Goal: Information Seeking & Learning: Learn about a topic

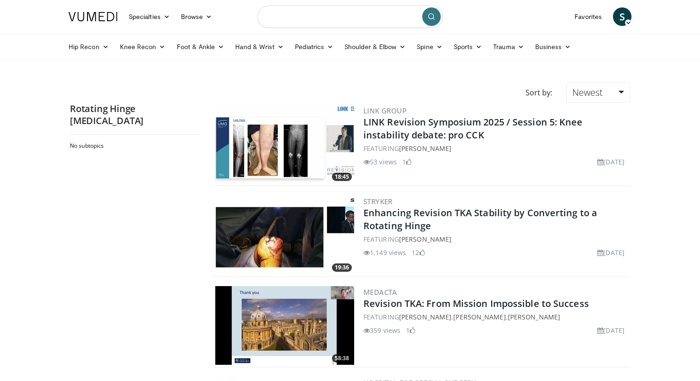
click at [335, 17] on input "Search topics, interventions" at bounding box center [349, 17] width 185 height 22
type input "**********"
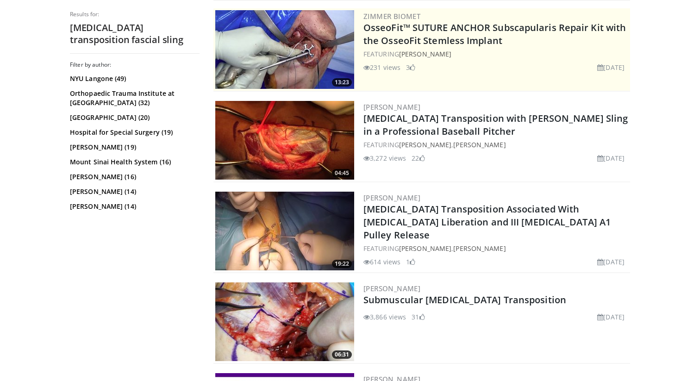
scroll to position [187, 0]
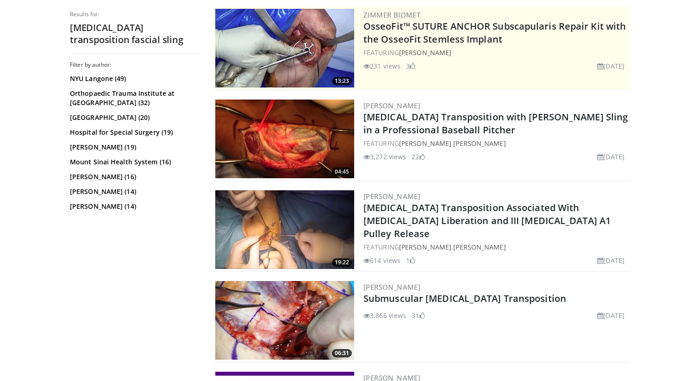
click at [313, 145] on img at bounding box center [284, 139] width 139 height 79
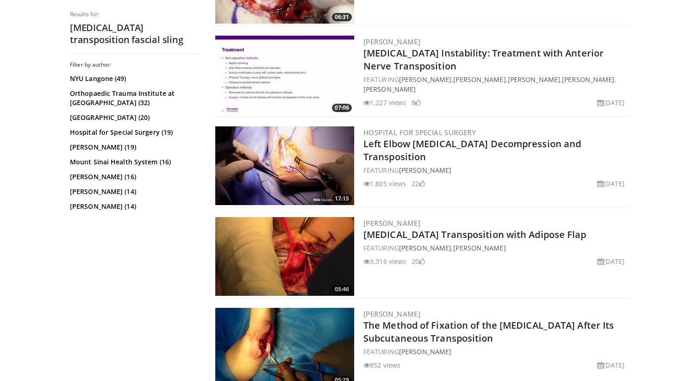
scroll to position [523, 0]
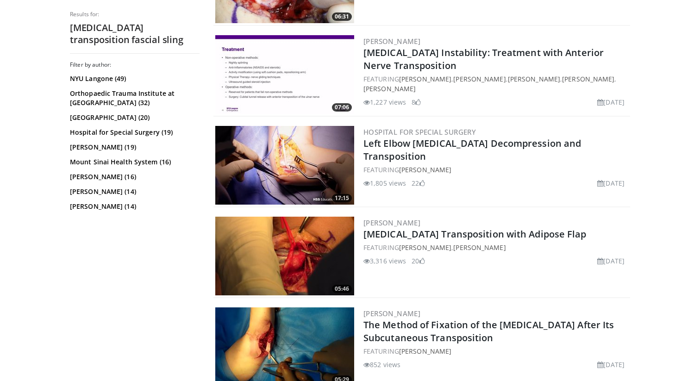
click at [301, 250] on img at bounding box center [284, 256] width 139 height 79
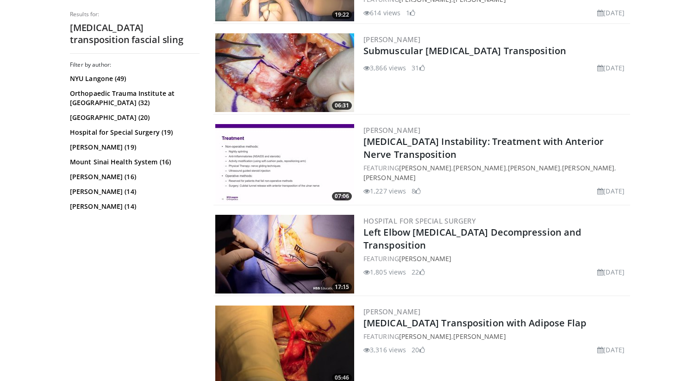
scroll to position [428, 0]
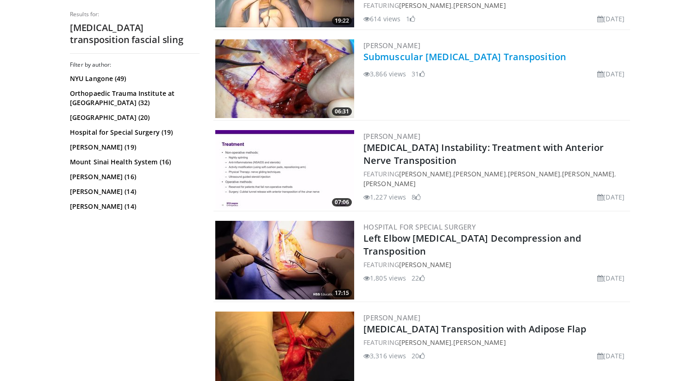
click at [384, 55] on link "Submuscular Ulnar Nerve Transposition" at bounding box center [465, 56] width 203 height 13
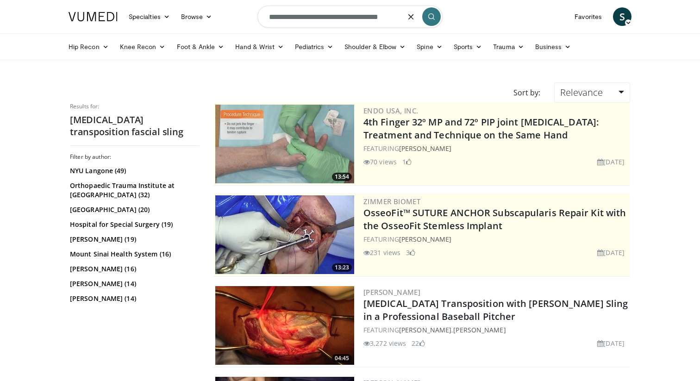
drag, startPoint x: 356, startPoint y: 19, endPoint x: 407, endPoint y: 34, distance: 53.2
click at [407, 34] on header "Specialties Adult & Family Medicine Allergy, Asthma, Immunology Anesthesiology …" at bounding box center [350, 30] width 700 height 60
type input "**********"
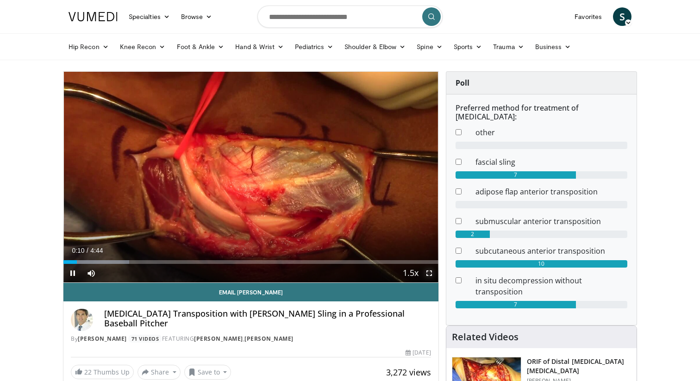
click at [428, 275] on span "Video Player" at bounding box center [429, 273] width 19 height 19
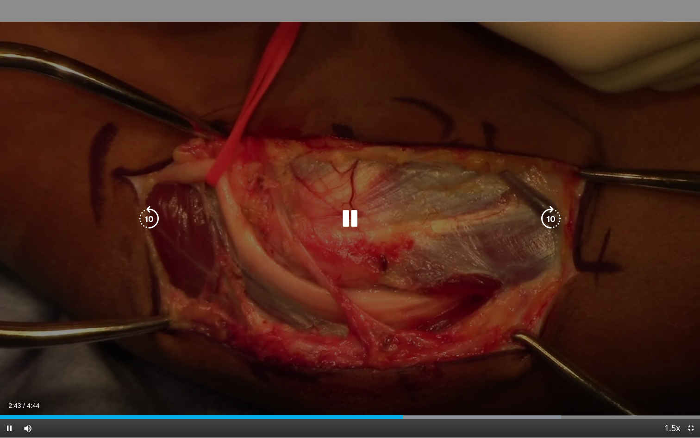
click at [352, 226] on icon "Video Player" at bounding box center [350, 219] width 26 height 26
click at [353, 219] on icon "Video Player" at bounding box center [350, 219] width 26 height 26
click at [357, 220] on icon "Video Player" at bounding box center [350, 219] width 26 height 26
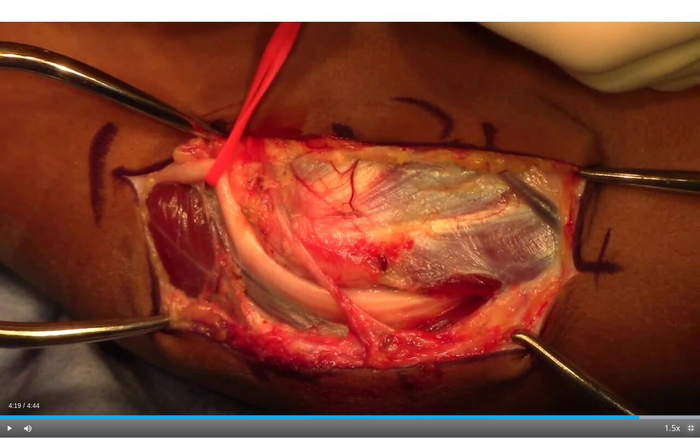
click at [694, 381] on span "Video Player" at bounding box center [691, 428] width 19 height 19
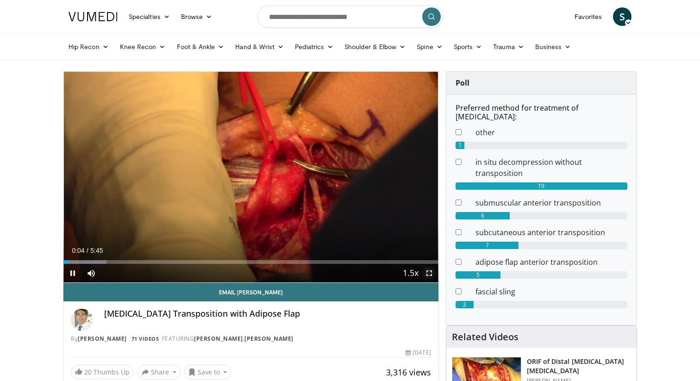
click at [430, 273] on span "Video Player" at bounding box center [429, 273] width 19 height 19
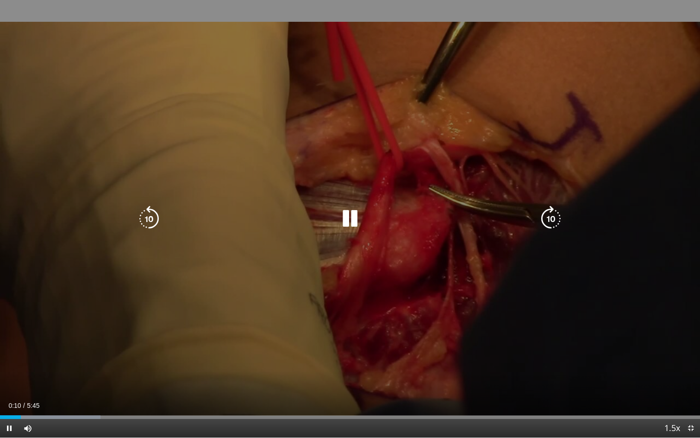
click at [558, 218] on icon "Video Player" at bounding box center [551, 219] width 26 height 26
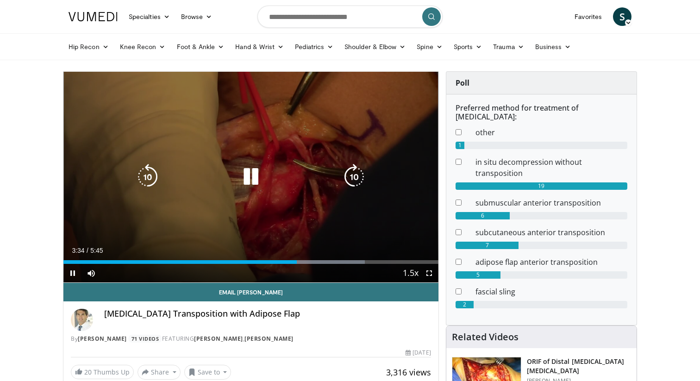
click at [362, 184] on icon "Video Player" at bounding box center [354, 177] width 26 height 26
click at [259, 180] on icon "Video Player" at bounding box center [251, 177] width 26 height 26
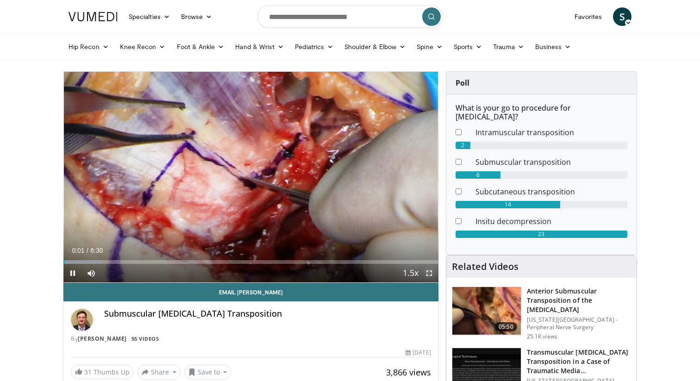
click at [428, 270] on span "Video Player" at bounding box center [429, 273] width 19 height 19
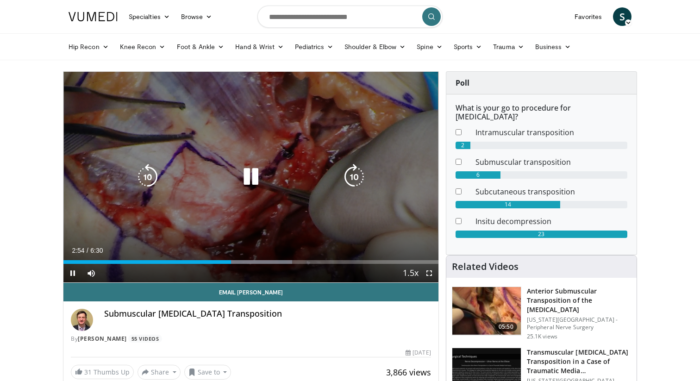
click at [247, 179] on icon "Video Player" at bounding box center [251, 177] width 26 height 26
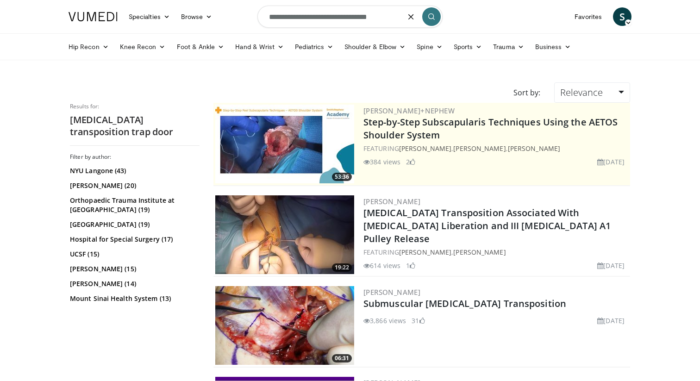
drag, startPoint x: 269, startPoint y: 19, endPoint x: 376, endPoint y: 25, distance: 108.0
click at [376, 25] on input "**********" at bounding box center [349, 17] width 185 height 22
